Goal: Information Seeking & Learning: Learn about a topic

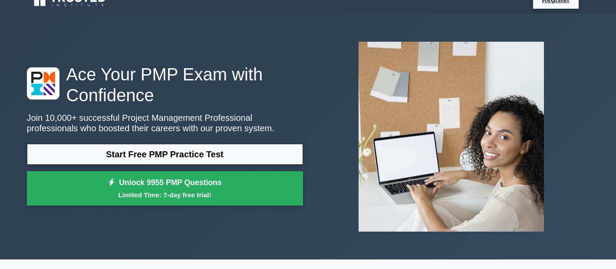
scroll to position [12, 0]
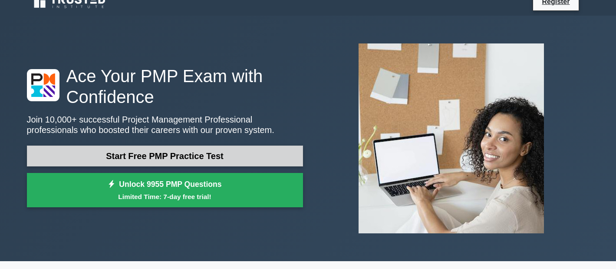
click at [206, 160] on link "Start Free PMP Practice Test" at bounding box center [165, 155] width 276 height 21
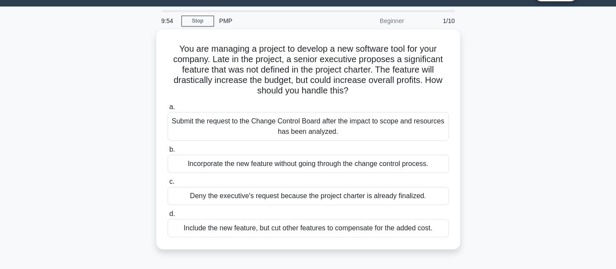
scroll to position [20, 0]
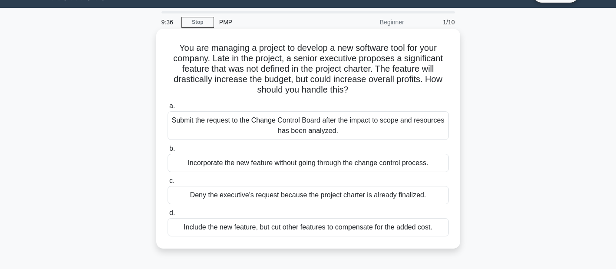
click at [333, 129] on div "Submit the request to the Change Control Board after the impact to scope and re…" at bounding box center [308, 125] width 281 height 29
click at [168, 109] on input "a. Submit the request to the Change Control Board after the impact to scope and…" at bounding box center [168, 106] width 0 height 6
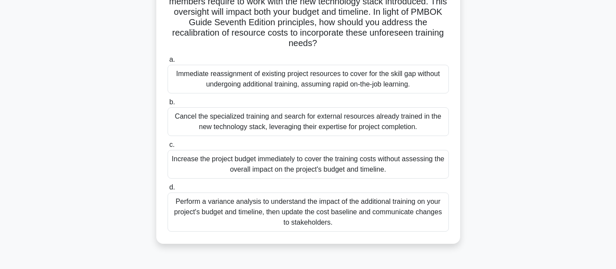
scroll to position [122, 0]
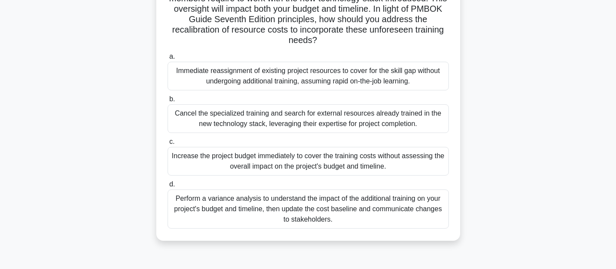
click at [400, 207] on div "Perform a variance analysis to understand the impact of the additional training…" at bounding box center [308, 208] width 281 height 39
click at [168, 187] on input "d. Perform a variance analysis to understand the impact of the additional train…" at bounding box center [168, 184] width 0 height 6
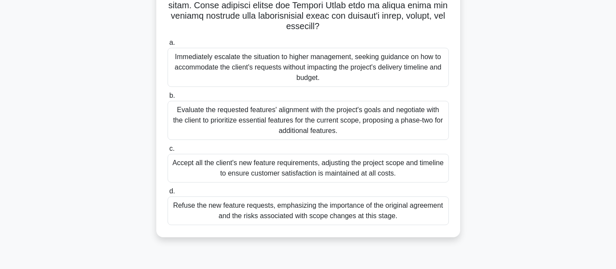
scroll to position [200, 0]
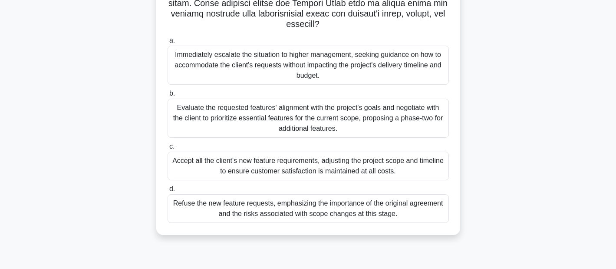
click at [426, 124] on div "Evaluate the requested features' alignment with the project's goals and negotia…" at bounding box center [308, 118] width 281 height 39
click at [168, 96] on input "b. Evaluate the requested features' alignment with the project's goals and nego…" at bounding box center [168, 94] width 0 height 6
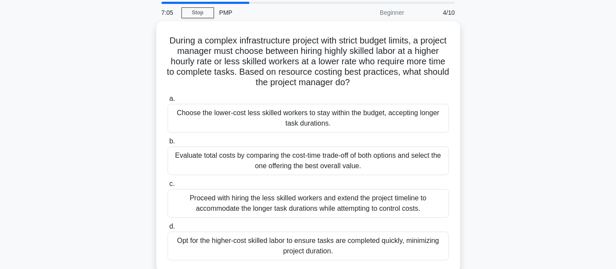
scroll to position [30, 0]
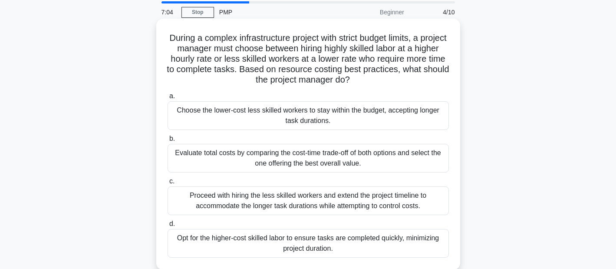
click at [388, 155] on div "Evaluate total costs by comparing the cost-time trade-off of both options and s…" at bounding box center [308, 158] width 281 height 29
click at [168, 142] on input "b. Evaluate total costs by comparing the cost-time trade-off of both options an…" at bounding box center [168, 139] width 0 height 6
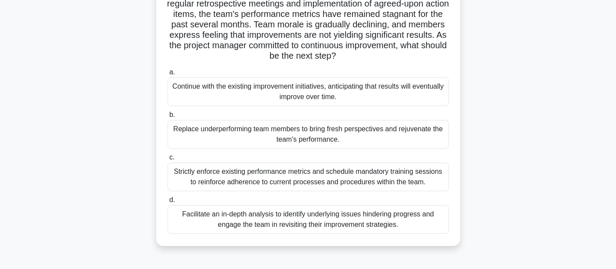
scroll to position [82, 0]
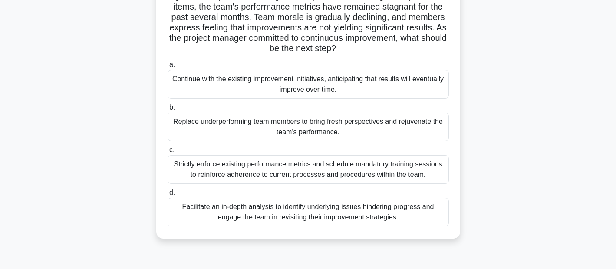
click at [385, 219] on div "Facilitate an in-depth analysis to identify underlying issues hindering progres…" at bounding box center [308, 211] width 281 height 29
click at [168, 195] on input "d. Facilitate an in-depth analysis to identify underlying issues hindering prog…" at bounding box center [168, 193] width 0 height 6
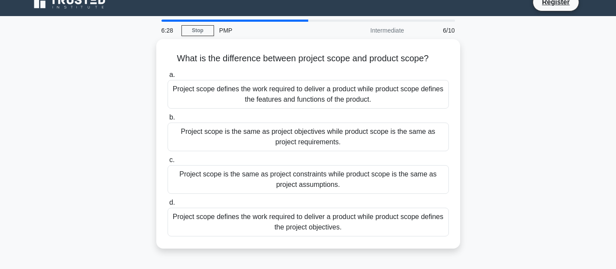
scroll to position [13, 0]
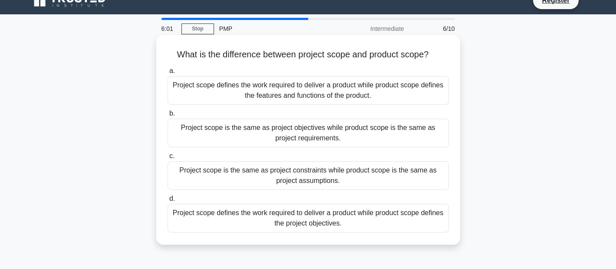
click at [237, 94] on div "Project scope defines the work required to deliver a product while product scop…" at bounding box center [308, 90] width 281 height 29
click at [168, 74] on input "a. Project scope defines the work required to deliver a product while product s…" at bounding box center [168, 71] width 0 height 6
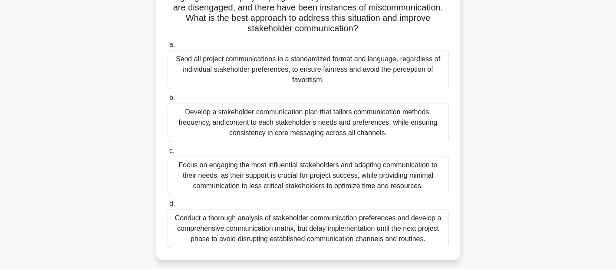
scroll to position [115, 0]
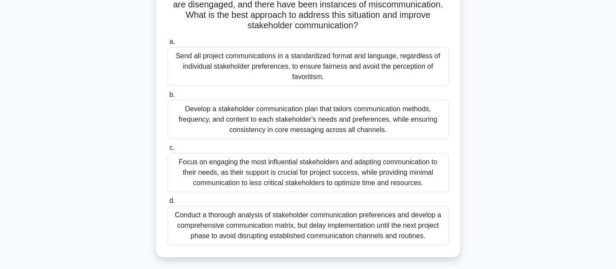
click at [423, 123] on div "Develop a stakeholder communication plan that tailors communication methods, fr…" at bounding box center [308, 119] width 281 height 39
click at [168, 98] on input "b. Develop a stakeholder communication plan that tailors communication methods,…" at bounding box center [168, 95] width 0 height 6
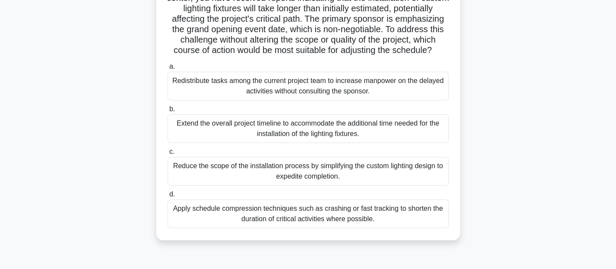
scroll to position [79, 0]
click at [392, 223] on div "Apply schedule compression techniques such as crashing or fast tracking to shor…" at bounding box center [308, 214] width 281 height 29
click at [168, 198] on input "d. Apply schedule compression techniques such as crashing or fast tracking to s…" at bounding box center [168, 195] width 0 height 6
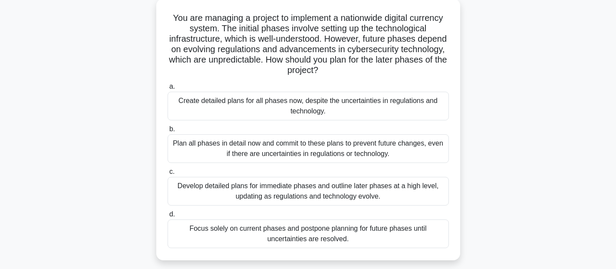
scroll to position [59, 0]
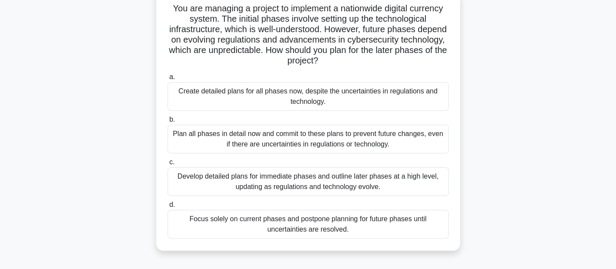
click at [404, 187] on div "Develop detailed plans for immediate phases and outline later phases at a high …" at bounding box center [308, 181] width 281 height 29
click at [168, 165] on input "c. Develop detailed plans for immediate phases and outline later phases at a hi…" at bounding box center [168, 162] width 0 height 6
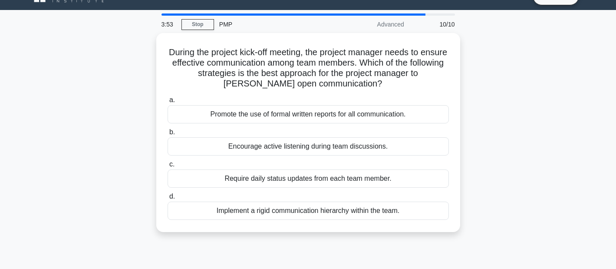
scroll to position [19, 0]
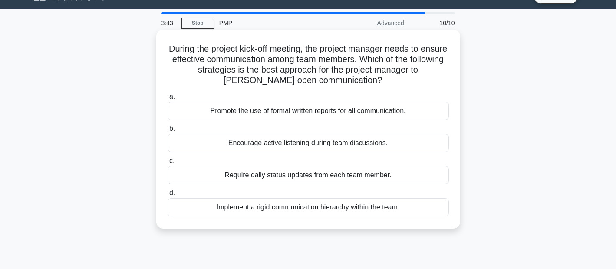
click at [415, 146] on div "Encourage active listening during team discussions." at bounding box center [308, 143] width 281 height 18
click at [168, 132] on input "b. Encourage active listening during team discussions." at bounding box center [168, 129] width 0 height 6
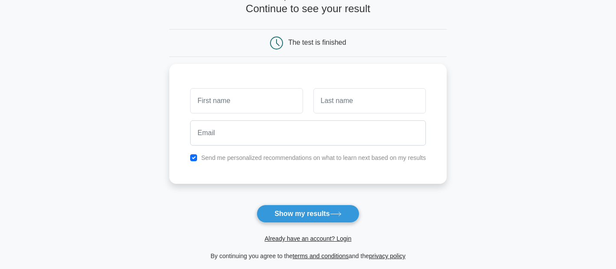
scroll to position [61, 0]
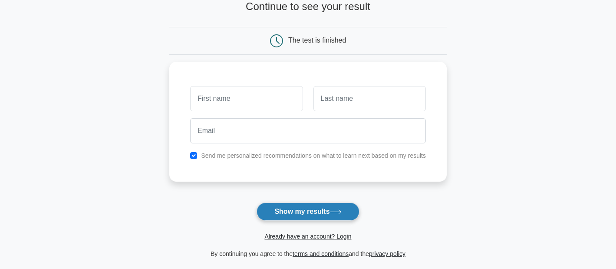
click at [320, 215] on button "Show my results" at bounding box center [308, 211] width 102 height 18
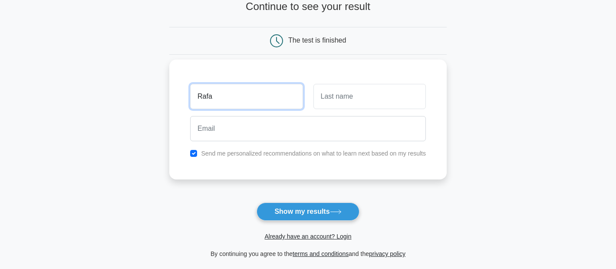
type input "Rafa"
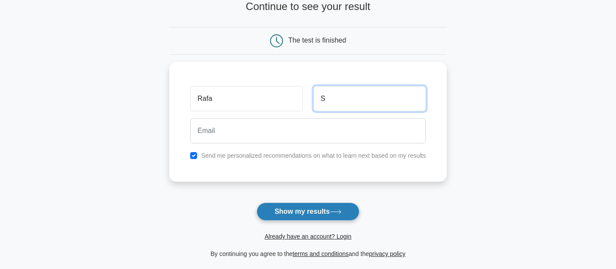
type input "S"
click at [313, 208] on button "Show my results" at bounding box center [308, 211] width 102 height 18
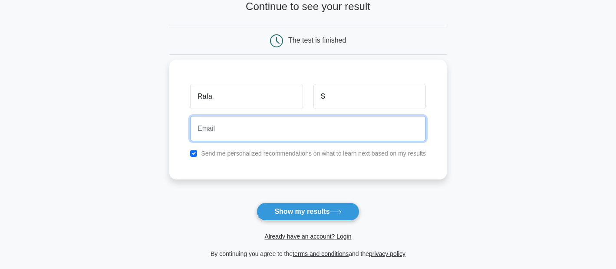
click at [278, 132] on input "email" at bounding box center [308, 128] width 236 height 25
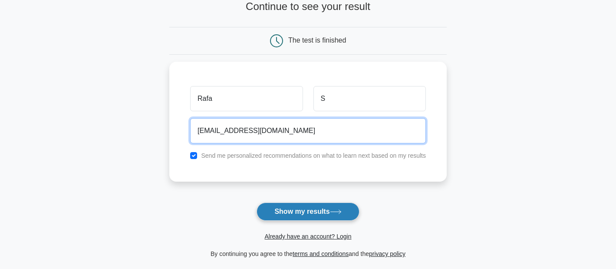
type input "rafaelfs1@terra.com"
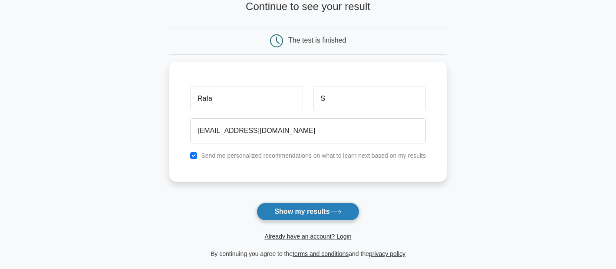
click at [308, 211] on button "Show my results" at bounding box center [308, 211] width 102 height 18
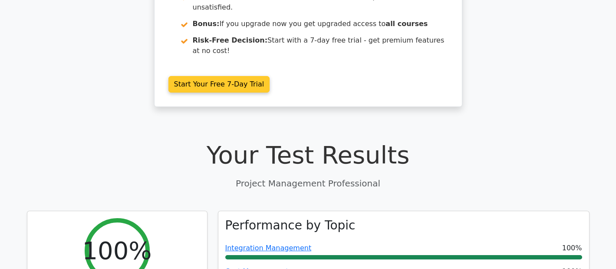
scroll to position [13, 0]
